Goal: Find specific page/section: Find specific page/section

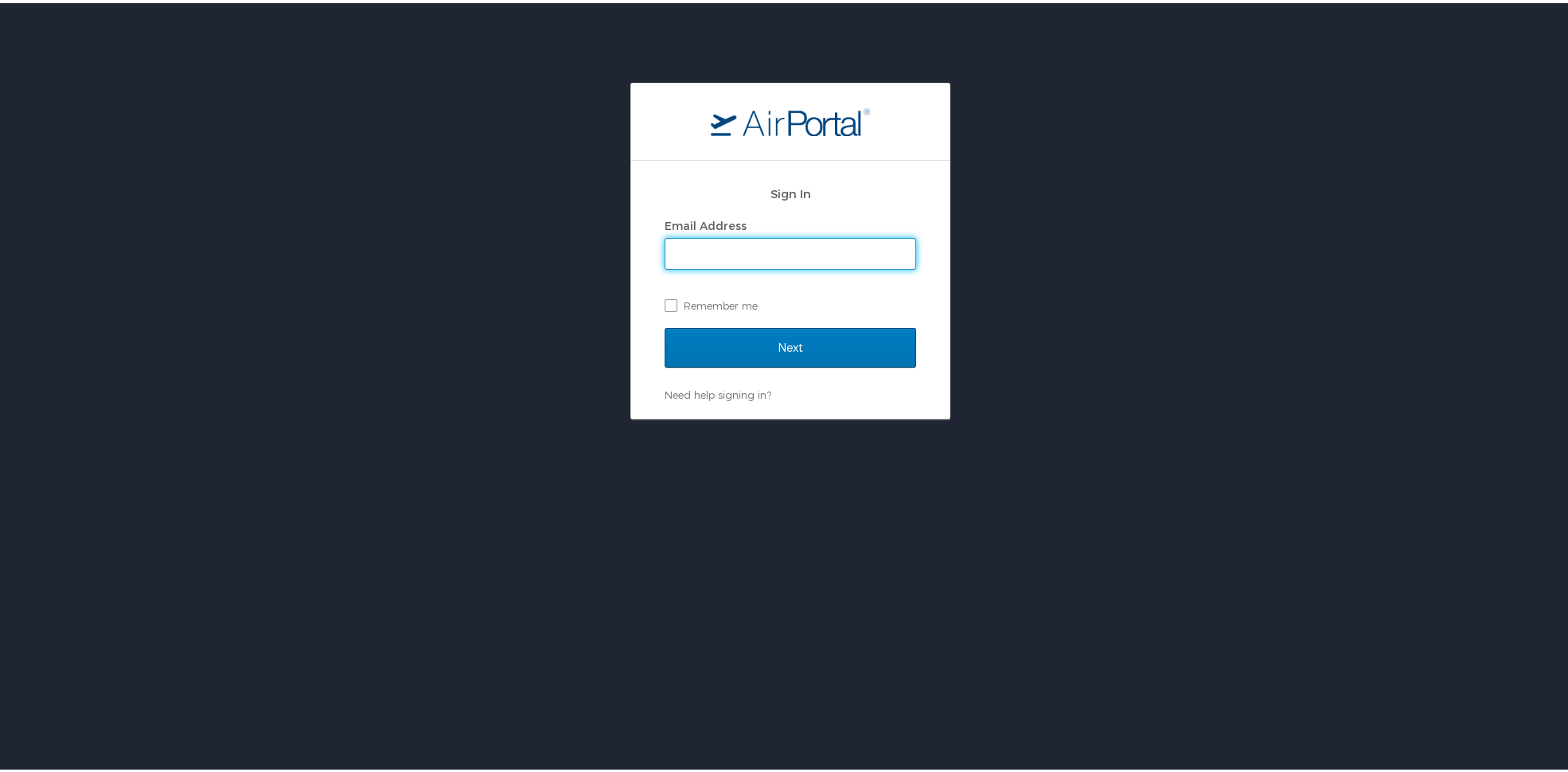
type input "alison.knapp@cbtravel.com"
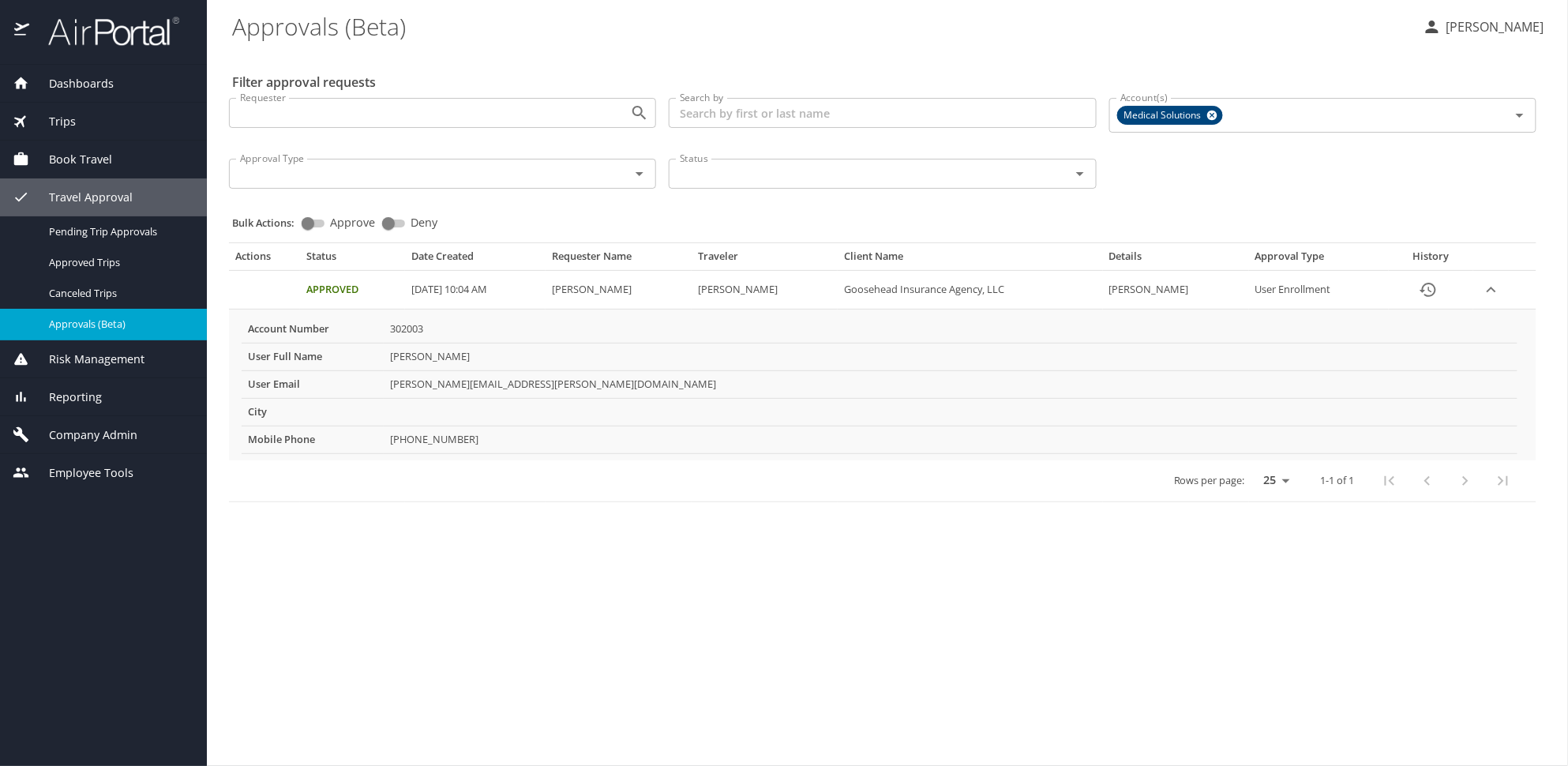
drag, startPoint x: 469, startPoint y: 357, endPoint x: 434, endPoint y: 364, distance: 35.7
click at [434, 364] on td "Pizzarelli Lyndsie" at bounding box center [951, 357] width 1134 height 28
copy td "Lyndsie"
drag, startPoint x: 478, startPoint y: 361, endPoint x: 437, endPoint y: 368, distance: 41.6
click at [437, 368] on td "[PERSON_NAME]" at bounding box center [951, 357] width 1134 height 28
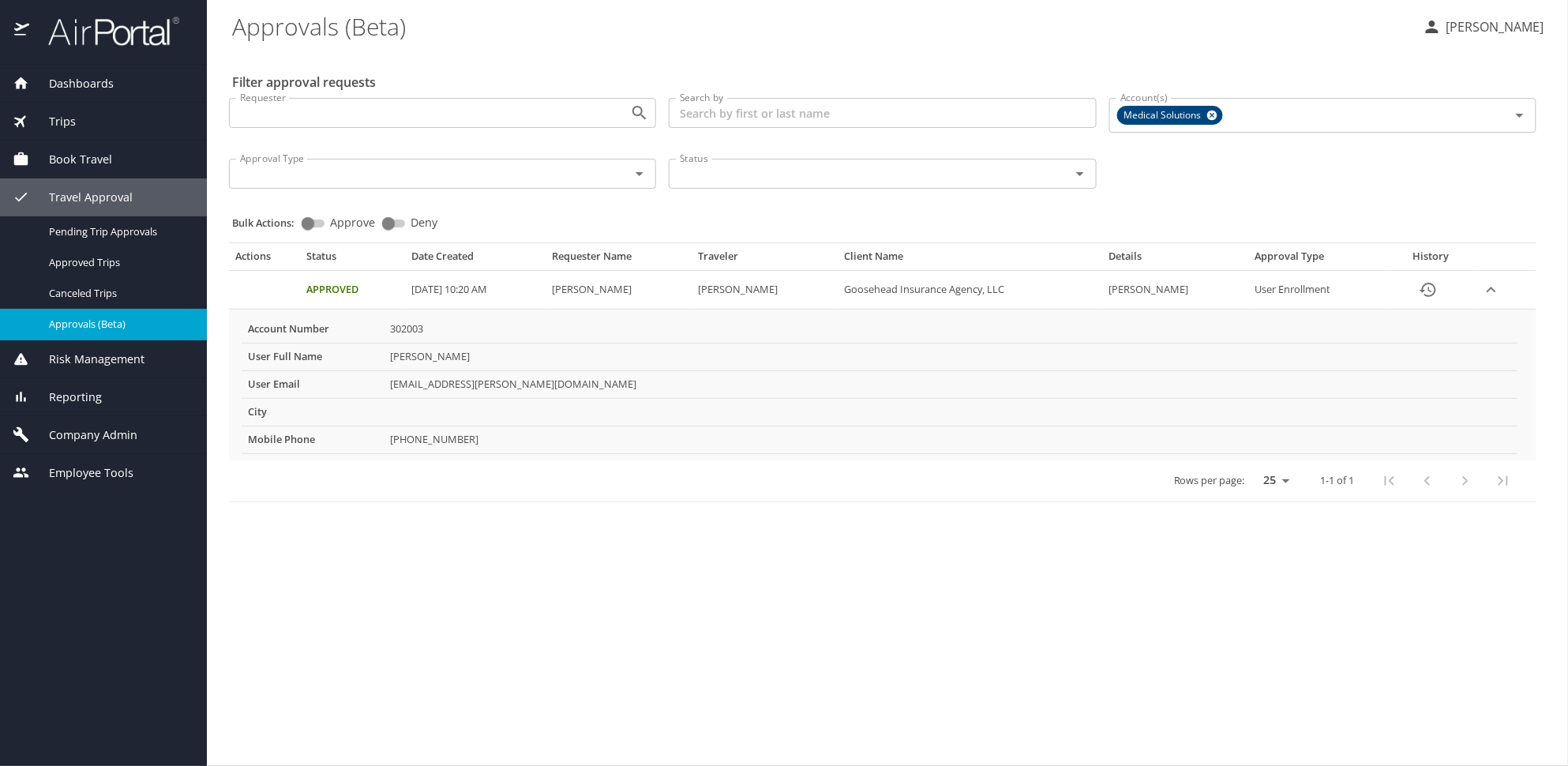
copy td "[PERSON_NAME]"
drag, startPoint x: 556, startPoint y: 376, endPoint x: 390, endPoint y: 391, distance: 166.7
click at [390, 391] on td "liz.guymon@goosehead.com" at bounding box center [951, 384] width 1134 height 28
copy td "liz.guymon@goosehead.com"
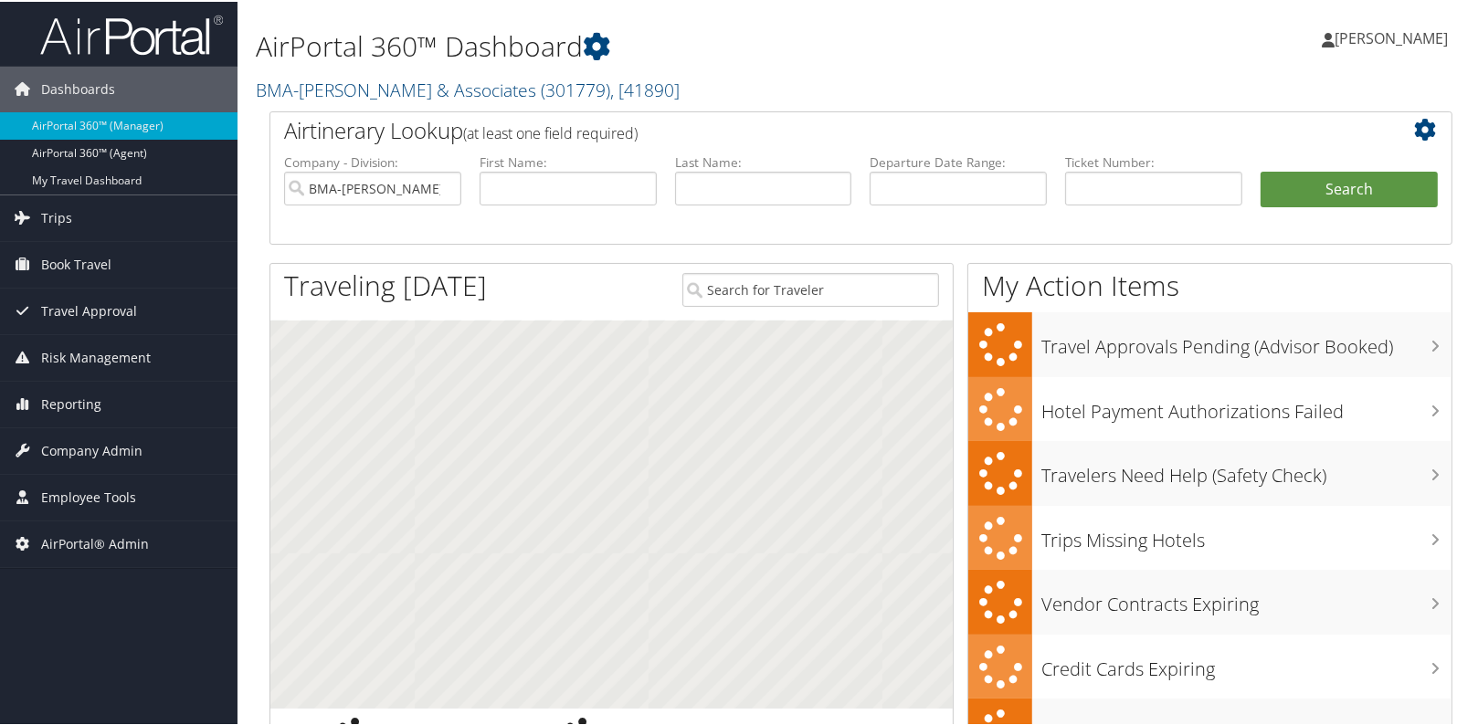
click at [821, 73] on h2 "BMA-[PERSON_NAME] & Associates ( 301779 ) , [ 41890 ]" at bounding box center [659, 86] width 807 height 31
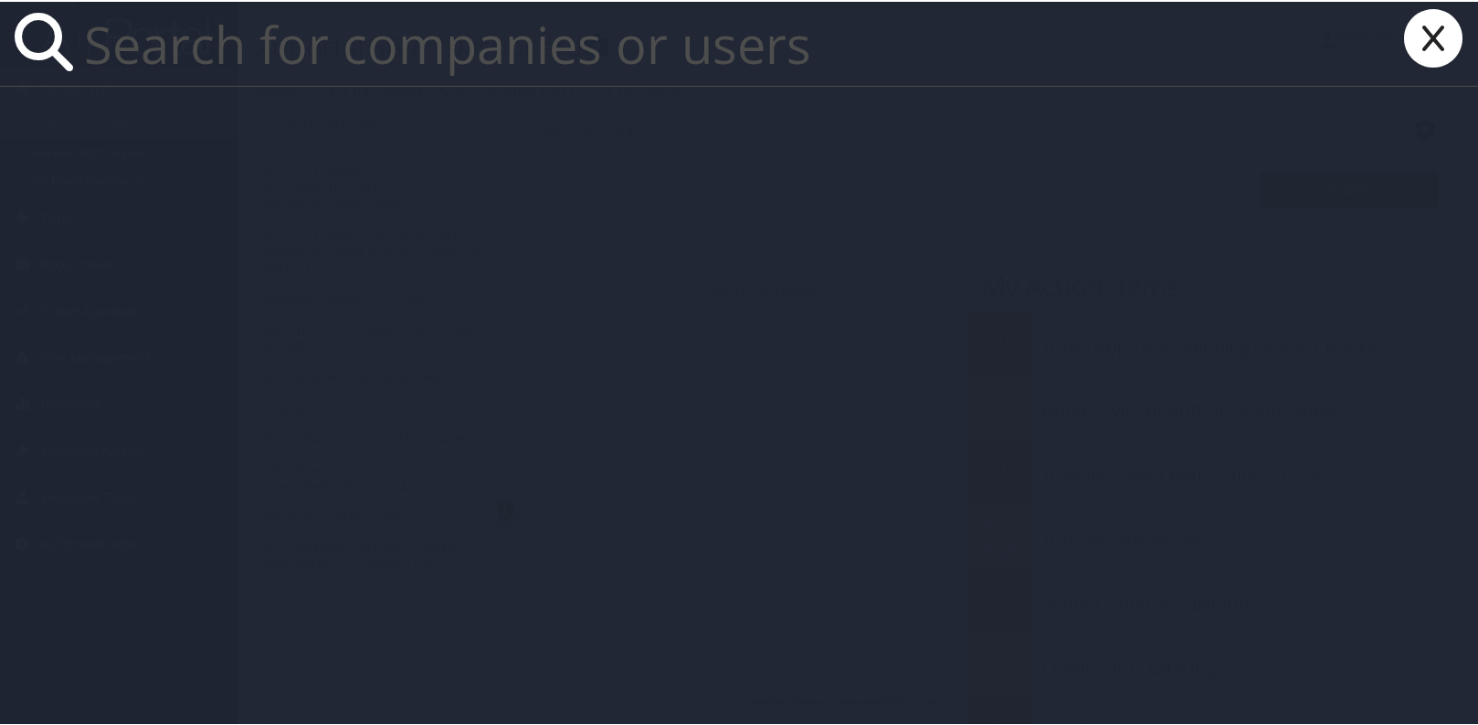
paste input "Kamtek Casting"
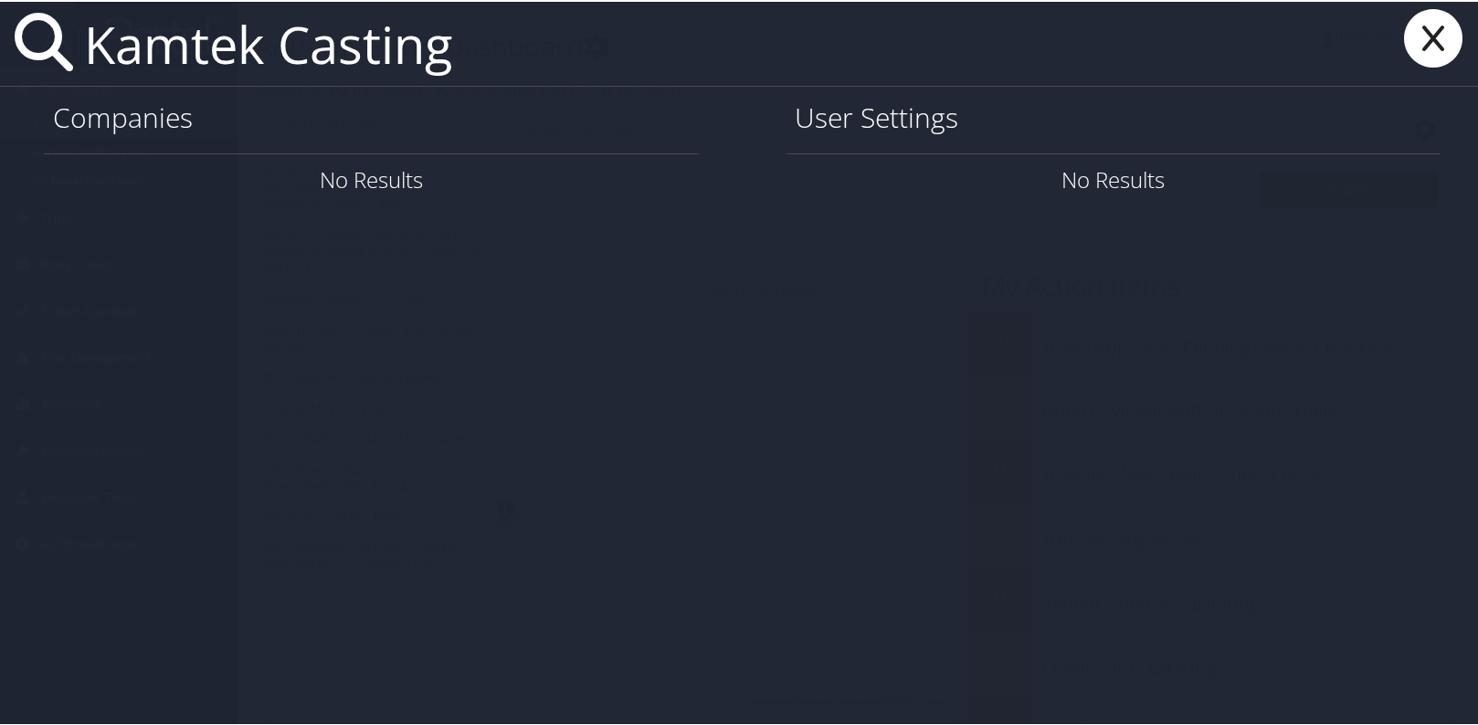
type input "Kamtek Casting"
click at [1432, 36] on icon at bounding box center [1433, 36] width 73 height 58
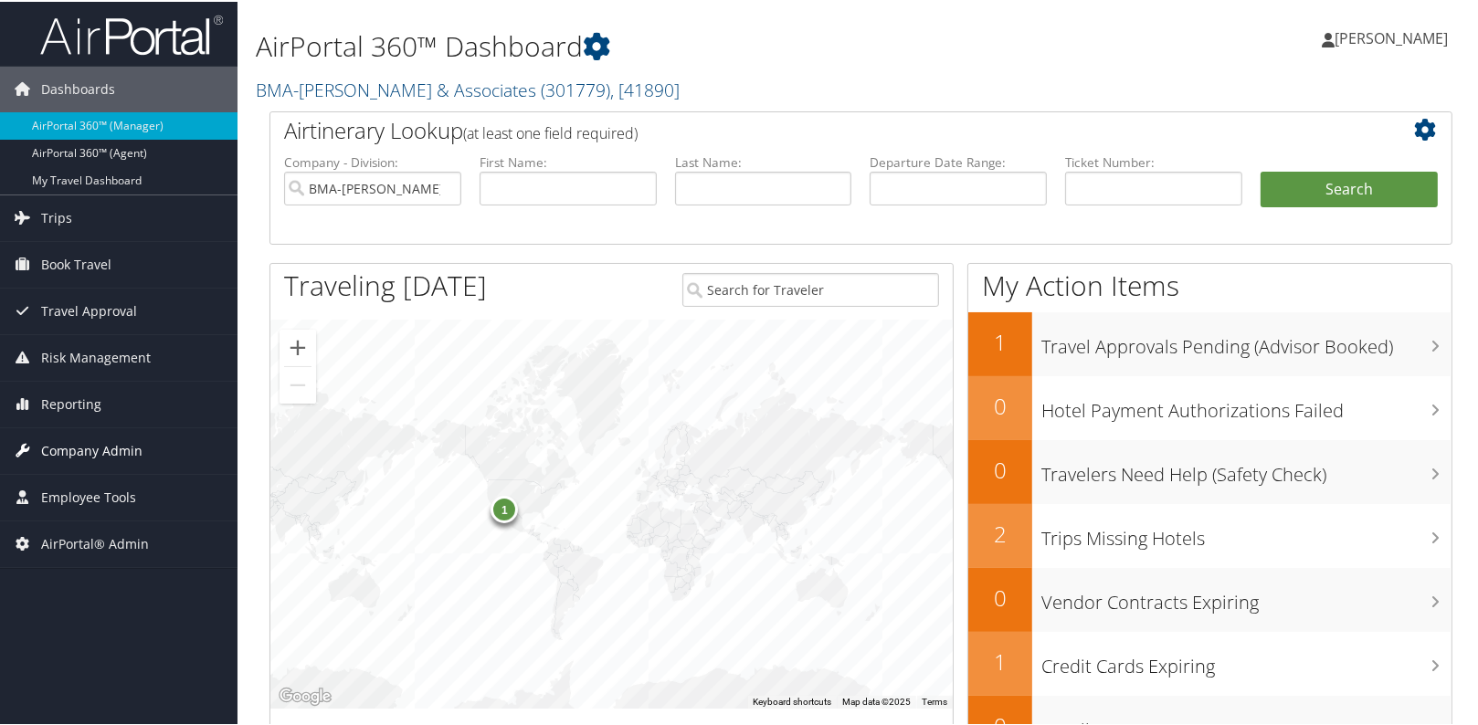
click at [124, 448] on span "Company Admin" at bounding box center [91, 450] width 101 height 46
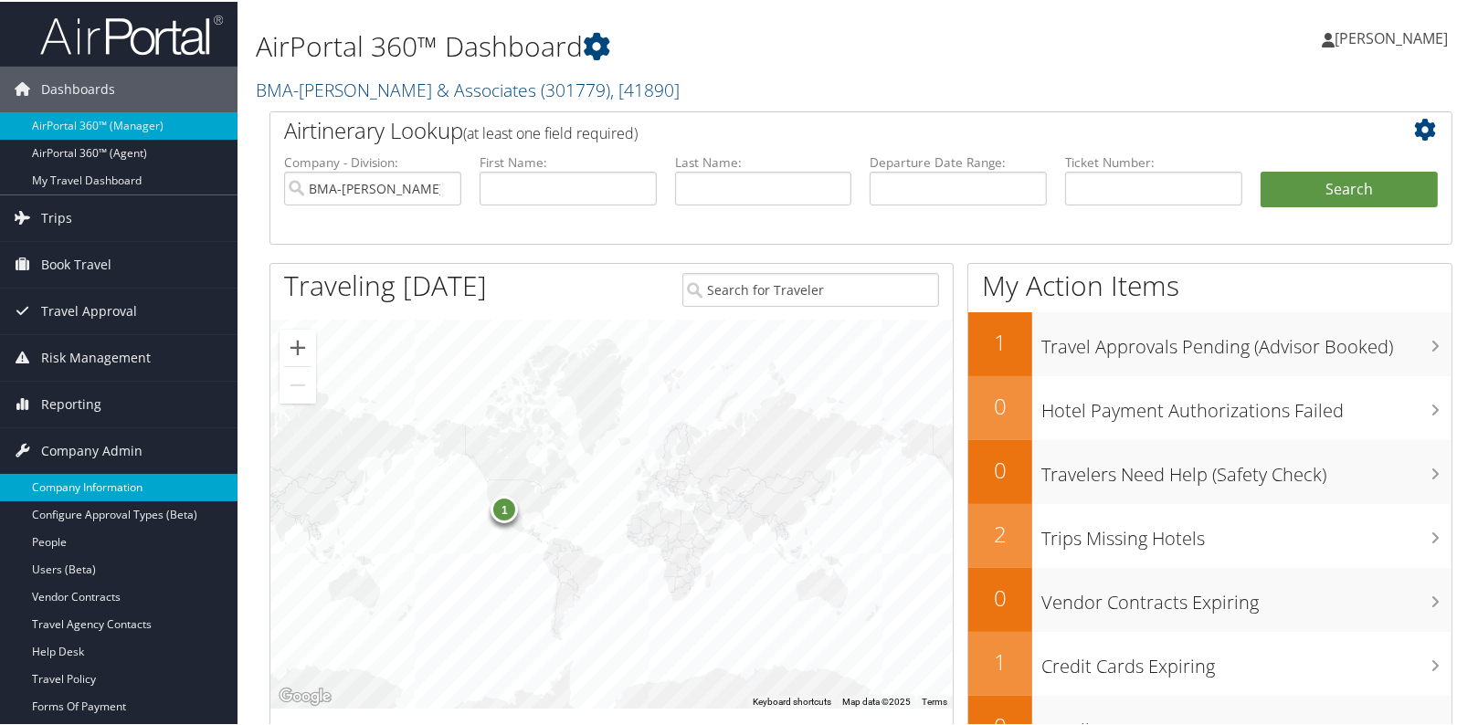
click at [101, 475] on link "Company Information" at bounding box center [119, 485] width 238 height 27
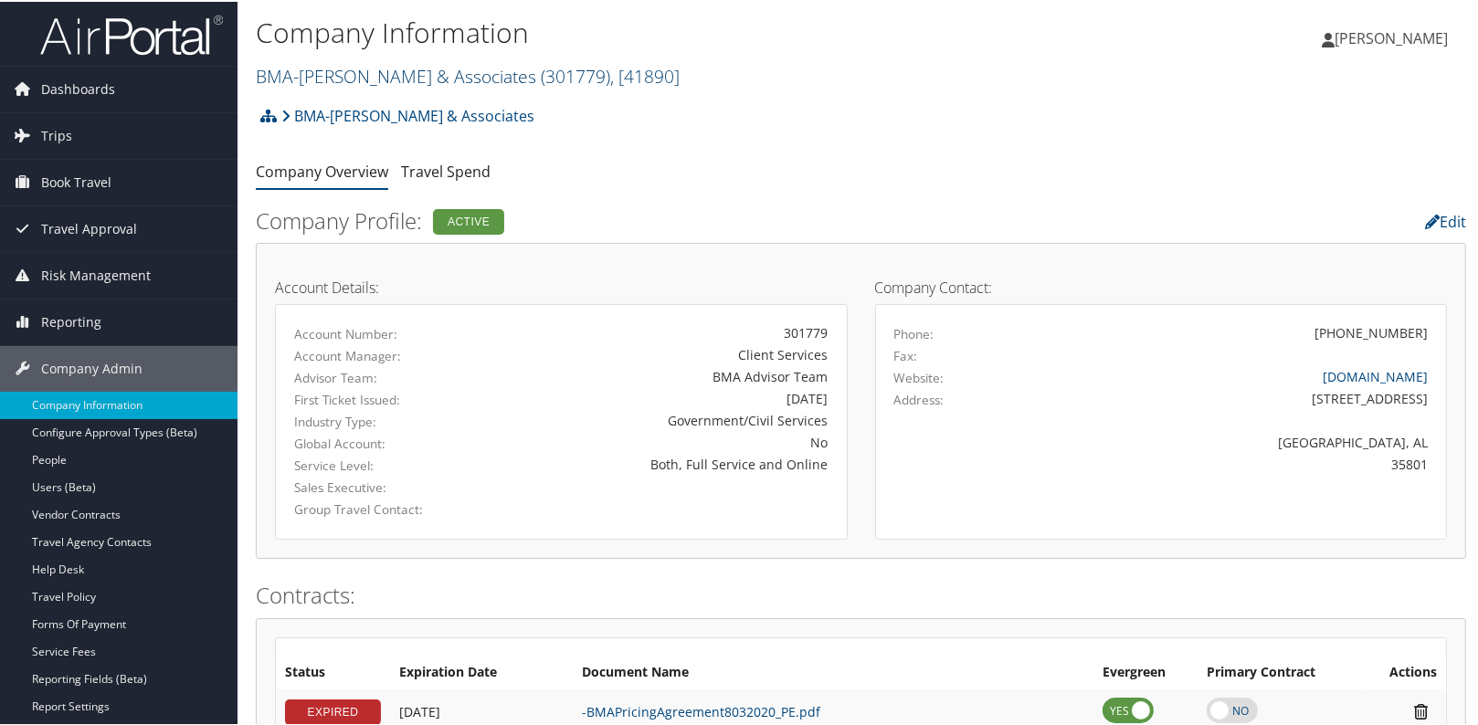
click at [298, 69] on link "BMA-[PERSON_NAME] & Associates ( 301779 ) , [ 41890 ]" at bounding box center [468, 74] width 424 height 25
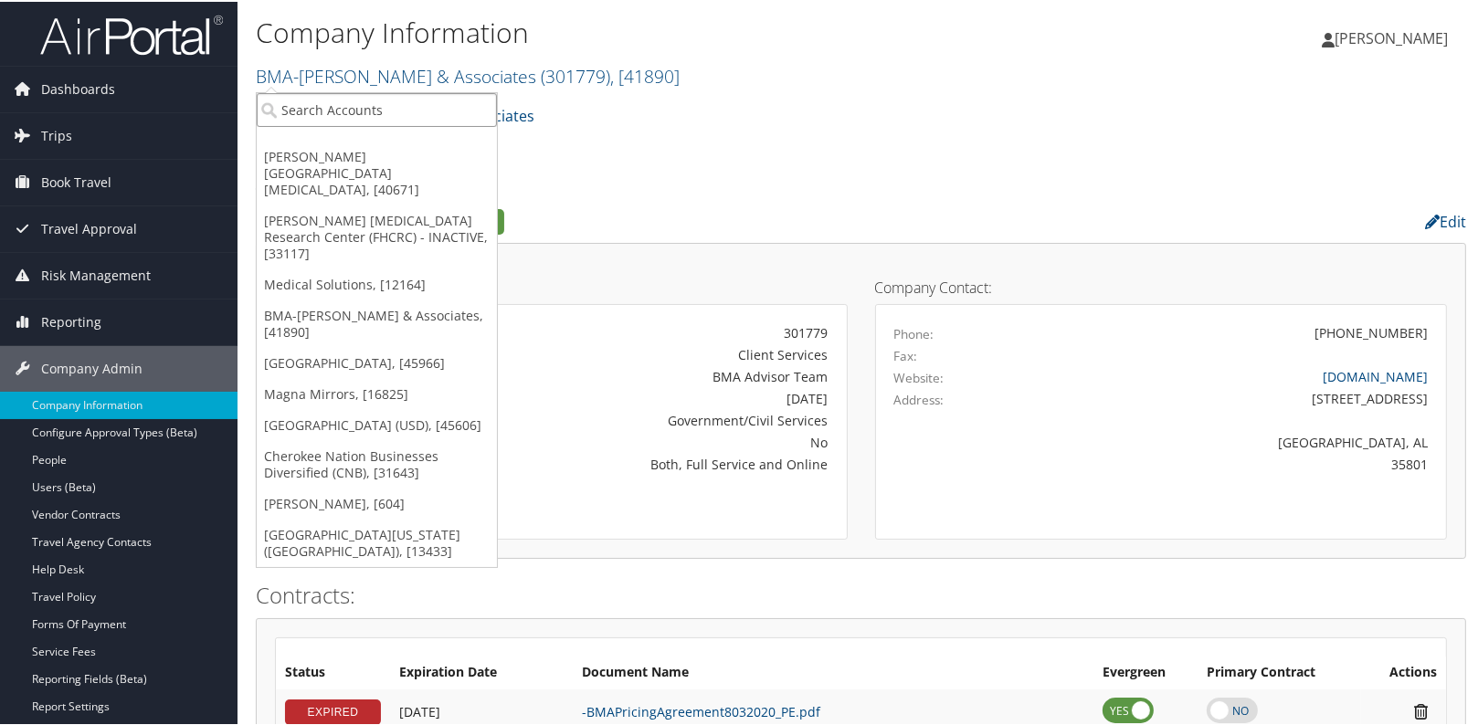
click at [305, 117] on input "search" at bounding box center [377, 108] width 240 height 34
type input "kamtech casting"
